Goal: Task Accomplishment & Management: Use online tool/utility

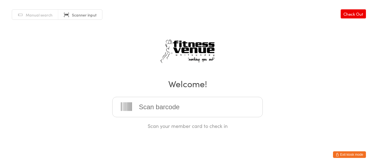
click at [358, 153] on button "Exit kiosk mode" at bounding box center [349, 154] width 33 height 7
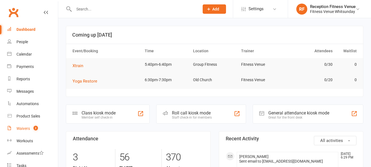
click at [28, 127] on div "Waivers" at bounding box center [22, 128] width 13 height 4
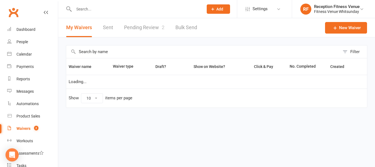
select select "50"
click at [145, 25] on link "Pending Review 2" at bounding box center [144, 27] width 40 height 19
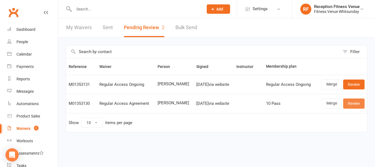
click at [353, 102] on link "Review" at bounding box center [354, 103] width 21 height 10
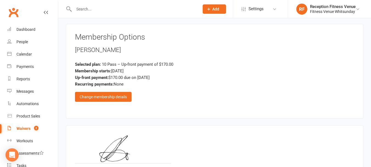
scroll to position [660, 0]
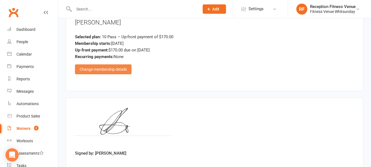
click at [118, 68] on div "Change membership details" at bounding box center [103, 69] width 57 height 10
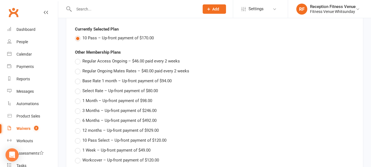
click at [117, 68] on span "Regular Ongoing Mates Rates – $40.00 paid every 2 weeks" at bounding box center [135, 71] width 107 height 6
click at [79, 68] on input "Regular Ongoing Mates Rates – $40.00 paid every 2 weeks" at bounding box center [77, 68] width 4 height 0
type input "Regular Ongoing Mates Rates"
type input "0"
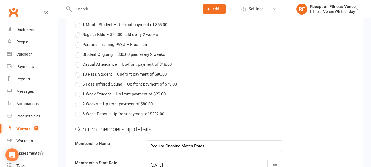
type input "[DATE]"
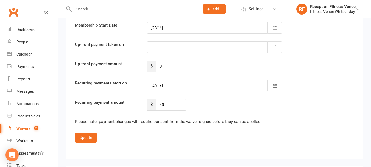
scroll to position [1044, 0]
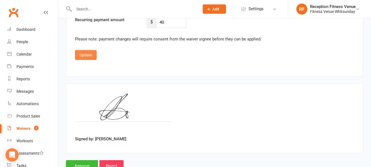
click at [90, 55] on button "Update" at bounding box center [86, 55] width 22 height 10
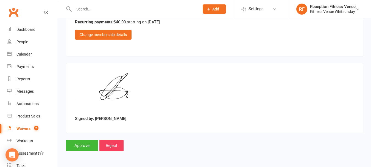
scroll to position [694, 0]
click at [83, 148] on input "Approve" at bounding box center [82, 146] width 32 height 12
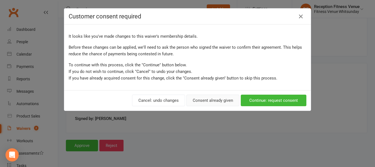
click at [195, 103] on button "Consent already given" at bounding box center [213, 101] width 53 height 12
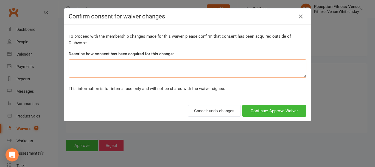
click at [179, 71] on textarea at bounding box center [188, 68] width 238 height 18
type textarea "Verbal consent"
click at [256, 112] on button "Continue: Approve Waiver" at bounding box center [274, 111] width 64 height 12
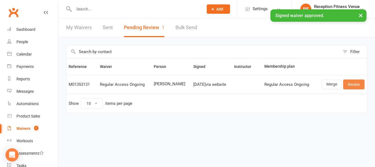
click at [362, 83] on link "Review" at bounding box center [354, 84] width 21 height 10
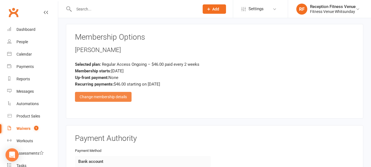
scroll to position [660, 0]
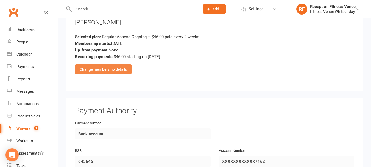
click at [114, 101] on fieldset "Payment Authority Payment Method Bank account BSB [FINANCIAL_ID] Account Number…" at bounding box center [215, 154] width 298 height 113
click at [117, 66] on div "Change membership details" at bounding box center [103, 69] width 57 height 10
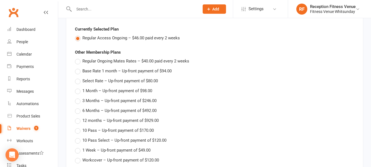
click at [121, 61] on span "Regular Ongoing Mates Rates – $40.00 paid every 2 weeks" at bounding box center [135, 61] width 107 height 6
click at [79, 58] on input "Regular Ongoing Mates Rates – $40.00 paid every 2 weeks" at bounding box center [77, 58] width 4 height 0
type input "Regular Ongoing Mates Rates"
type input "40"
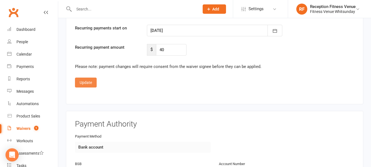
click at [81, 85] on button "Update" at bounding box center [86, 83] width 22 height 10
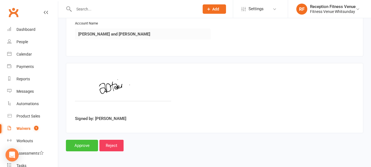
click at [84, 146] on input "Approve" at bounding box center [82, 146] width 32 height 12
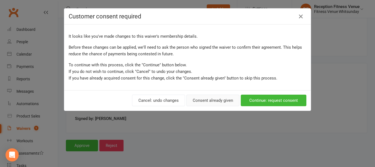
click at [195, 102] on button "Consent already given" at bounding box center [213, 101] width 53 height 12
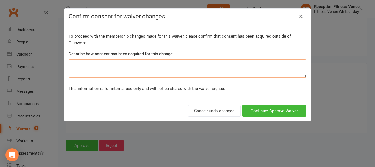
click at [163, 70] on textarea at bounding box center [188, 68] width 238 height 18
type textarea "Verbal consent"
click at [270, 111] on button "Continue: Approve Waiver" at bounding box center [274, 111] width 64 height 12
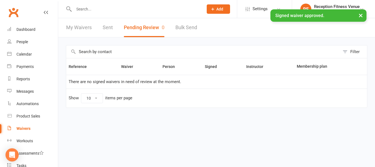
click at [113, 27] on link "Sent" at bounding box center [108, 27] width 10 height 19
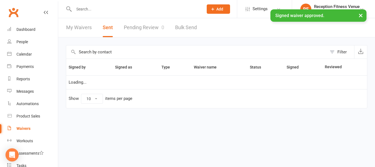
select select "100"
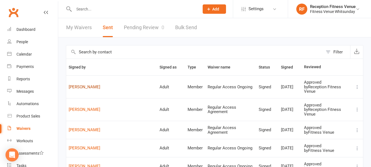
click at [81, 85] on link "[PERSON_NAME]" at bounding box center [112, 87] width 86 height 5
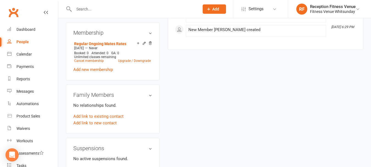
scroll to position [302, 0]
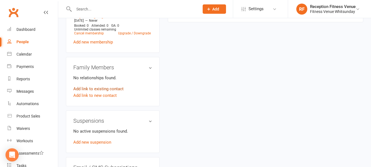
click at [99, 92] on link "Add link to existing contact" at bounding box center [98, 88] width 50 height 7
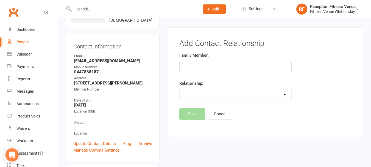
click at [193, 67] on input "text" at bounding box center [235, 67] width 112 height 12
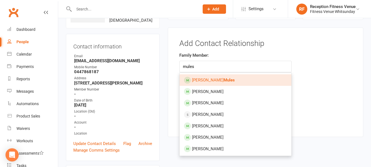
type input "mules"
click at [224, 79] on strong "Mules" at bounding box center [229, 80] width 11 height 5
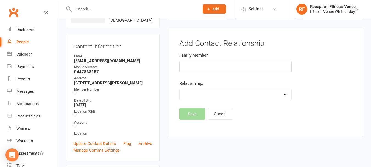
type input "[PERSON_NAME]"
click at [207, 95] on select "Parent / Guardian Child Sibling (parent not in system) Spouse / Partner Cousin …" at bounding box center [236, 94] width 112 height 11
select select "3"
click at [180, 89] on select "Parent / Guardian Child Sibling (parent not in system) Spouse / Partner Cousin …" at bounding box center [236, 94] width 112 height 11
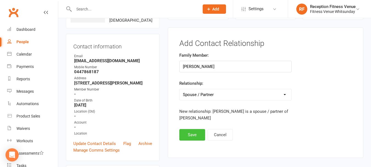
click at [194, 134] on button "Save" at bounding box center [192, 135] width 26 height 12
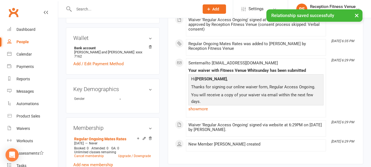
scroll to position [0, 0]
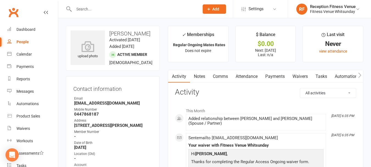
click at [105, 106] on strong "[EMAIL_ADDRESS][DOMAIN_NAME]" at bounding box center [113, 103] width 78 height 5
copy render-form-field "[EMAIL_ADDRESS][DOMAIN_NAME]"
click at [362, 74] on button "button" at bounding box center [359, 76] width 7 height 12
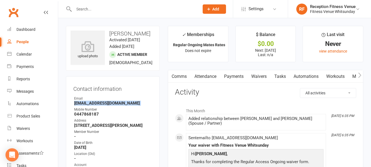
click at [362, 74] on button "button" at bounding box center [359, 76] width 7 height 12
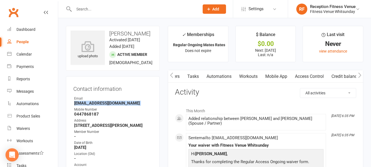
scroll to position [0, 128]
click at [323, 77] on link "Access Control" at bounding box center [309, 76] width 37 height 13
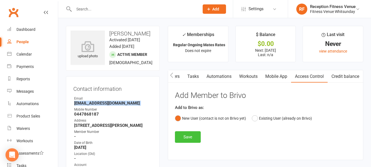
click at [191, 136] on button "Save" at bounding box center [188, 137] width 26 height 12
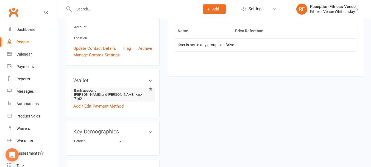
scroll to position [192, 0]
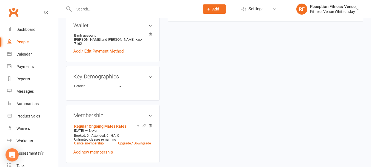
click at [85, 11] on input "text" at bounding box center [133, 9] width 123 height 8
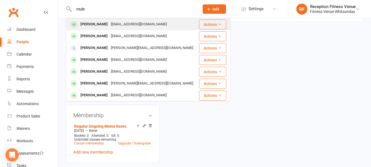
type input "mule"
click at [109, 24] on div "[EMAIL_ADDRESS][DOMAIN_NAME]" at bounding box center [138, 24] width 59 height 8
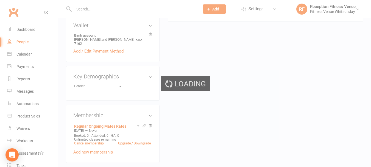
scroll to position [0, 0]
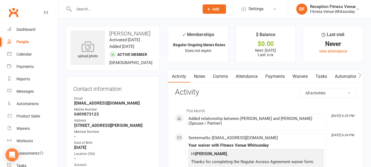
click at [103, 106] on strong "[EMAIL_ADDRESS][DOMAIN_NAME]" at bounding box center [113, 103] width 78 height 5
copy render-form-field "[EMAIL_ADDRESS][DOMAIN_NAME]"
click at [360, 73] on icon "button" at bounding box center [359, 75] width 3 height 6
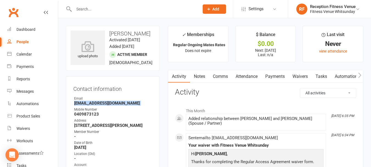
click at [360, 73] on icon "button" at bounding box center [359, 75] width 3 height 6
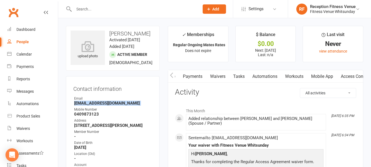
scroll to position [0, 128]
click at [304, 79] on link "Access Control" at bounding box center [309, 76] width 37 height 13
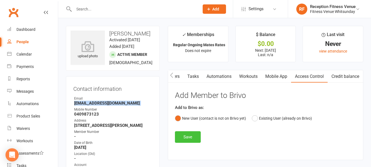
click at [188, 137] on button "Save" at bounding box center [188, 137] width 26 height 12
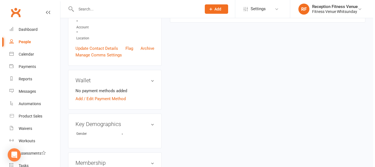
scroll to position [192, 0]
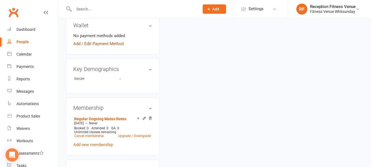
click at [86, 47] on link "Add / Edit Payment Method" at bounding box center [98, 43] width 50 height 7
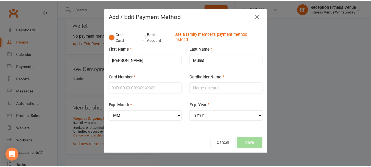
scroll to position [0, 126]
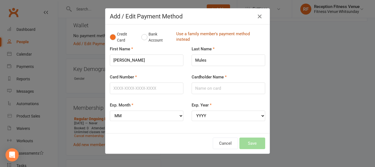
click at [191, 35] on link "Use a family member's payment method instead" at bounding box center [219, 37] width 86 height 12
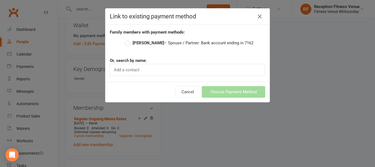
click at [160, 44] on label "[PERSON_NAME] – Spouse / Partner: Bank account ending in 7162" at bounding box center [189, 43] width 128 height 7
click at [129, 40] on input "[PERSON_NAME] – Spouse / Partner: Bank account ending in 7162" at bounding box center [127, 40] width 4 height 0
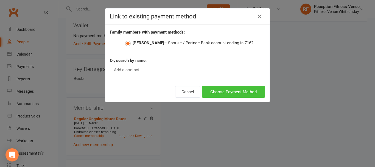
click at [223, 91] on button "Choose Payment Method" at bounding box center [233, 92] width 63 height 12
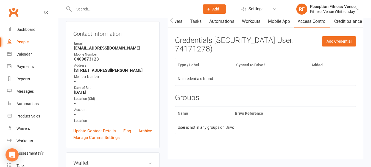
scroll to position [0, 0]
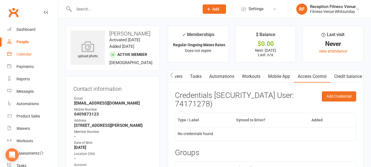
click at [21, 53] on div "Calendar" at bounding box center [23, 54] width 15 height 4
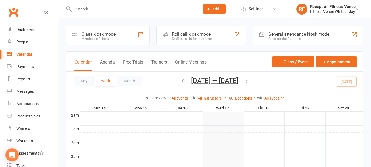
click at [88, 30] on div "Class kiosk mode Member self check-in" at bounding box center [108, 35] width 84 height 19
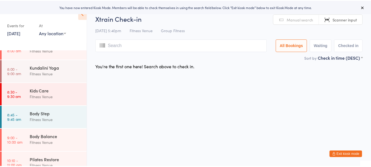
scroll to position [183, 0]
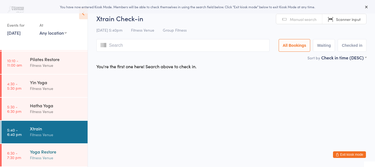
click at [57, 155] on div "Fitness Venue" at bounding box center [56, 157] width 53 height 6
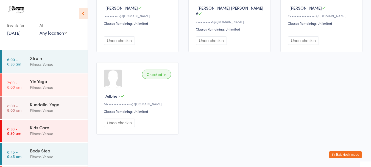
scroll to position [183, 0]
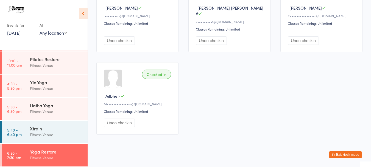
click at [40, 154] on div "Yoga Restore" at bounding box center [56, 151] width 53 height 6
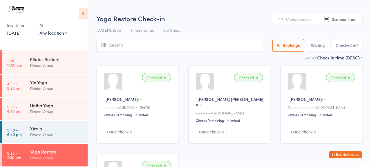
click at [307, 24] on div "Manual search Scanner input" at bounding box center [317, 19] width 91 height 10
click at [289, 21] on span "Manual search" at bounding box center [299, 18] width 27 height 5
click at [199, 44] on input "search" at bounding box center [179, 45] width 167 height 13
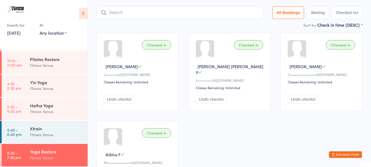
scroll to position [39, 0]
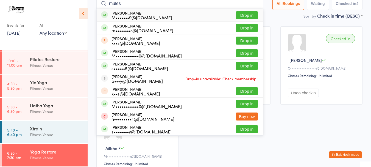
type input "mules"
click at [245, 15] on button "Drop in" at bounding box center [247, 15] width 22 height 8
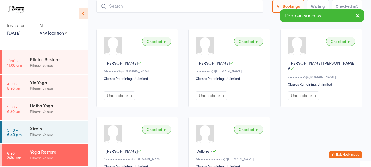
click at [164, 9] on input "search" at bounding box center [179, 6] width 167 height 13
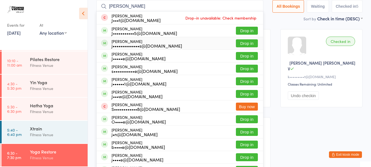
type input "[PERSON_NAME]"
click at [244, 43] on button "Drop in" at bounding box center [247, 43] width 22 height 8
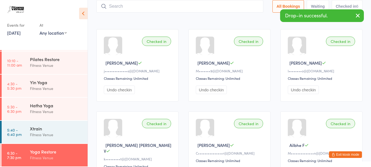
scroll to position [0, 0]
